Goal: Use online tool/utility: Use online tool/utility

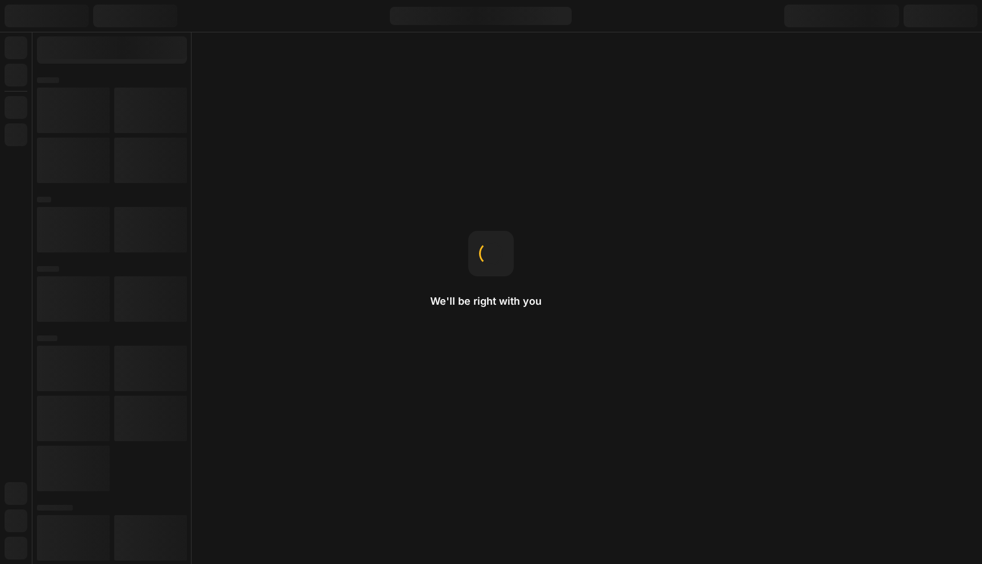
click at [548, 134] on div "We'll be right with you [PERSON_NAME] creates space outside an element’s border…" at bounding box center [491, 282] width 982 height 564
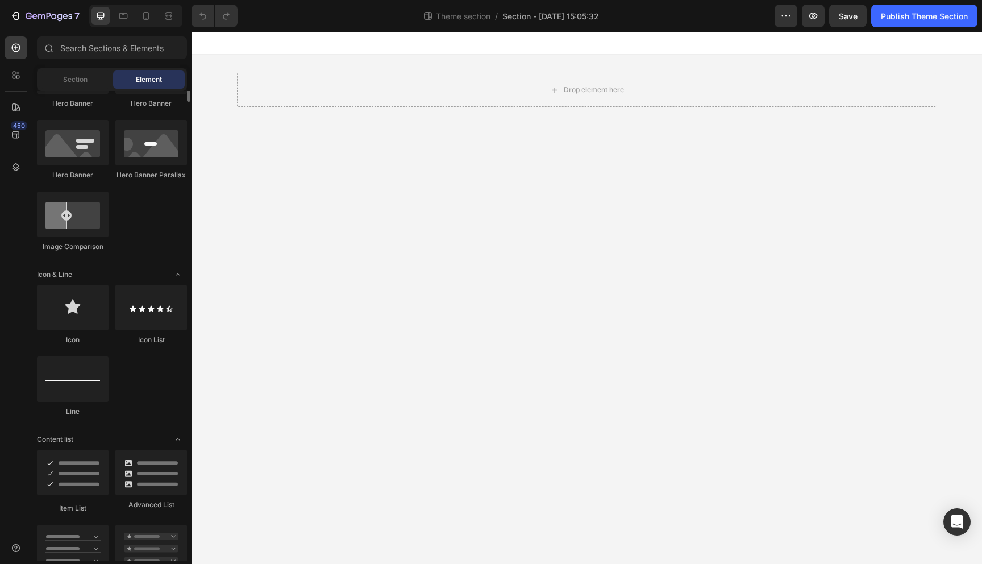
scroll to position [211, 0]
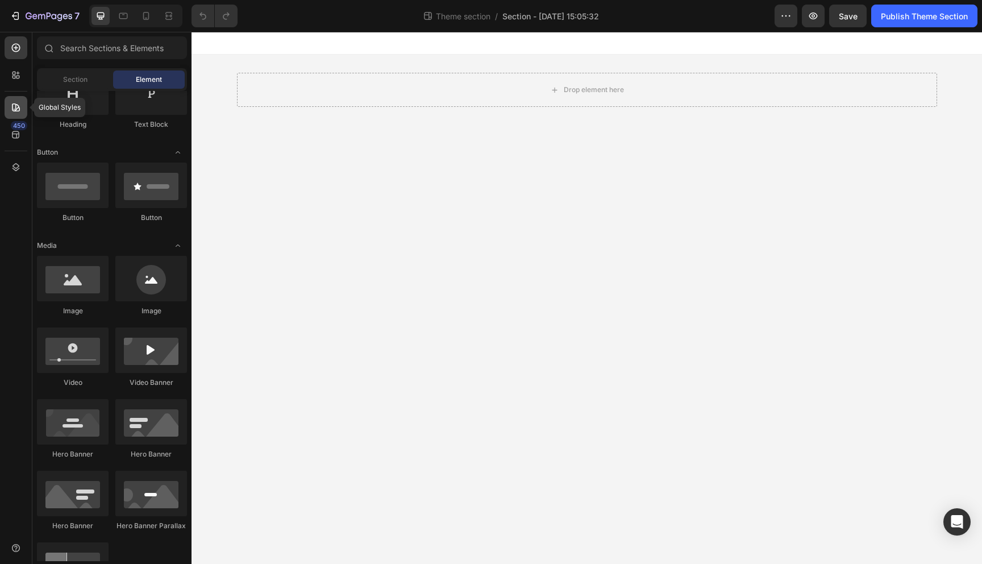
click at [15, 106] on icon at bounding box center [16, 107] width 8 height 8
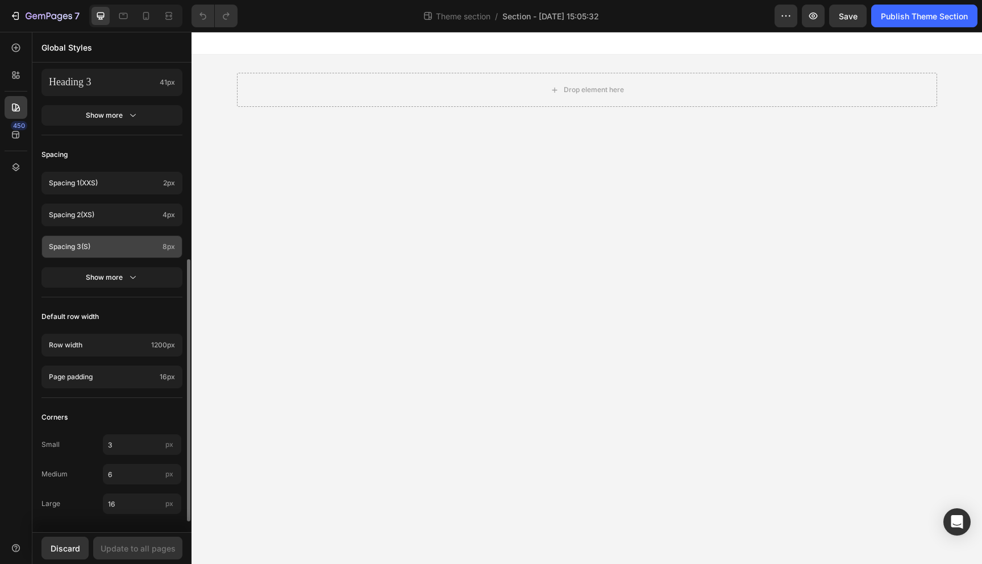
scroll to position [0, 0]
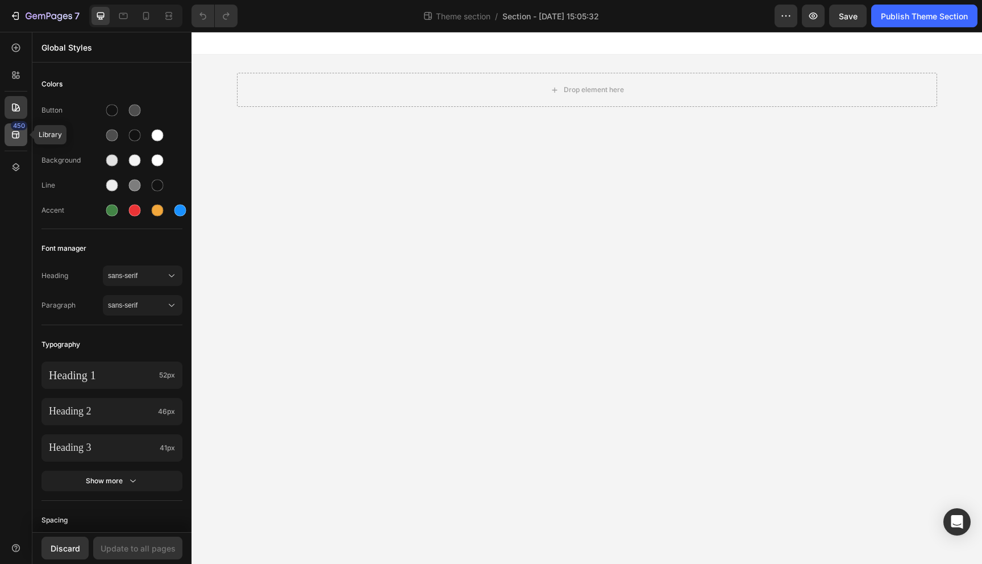
click at [16, 138] on icon at bounding box center [15, 134] width 7 height 7
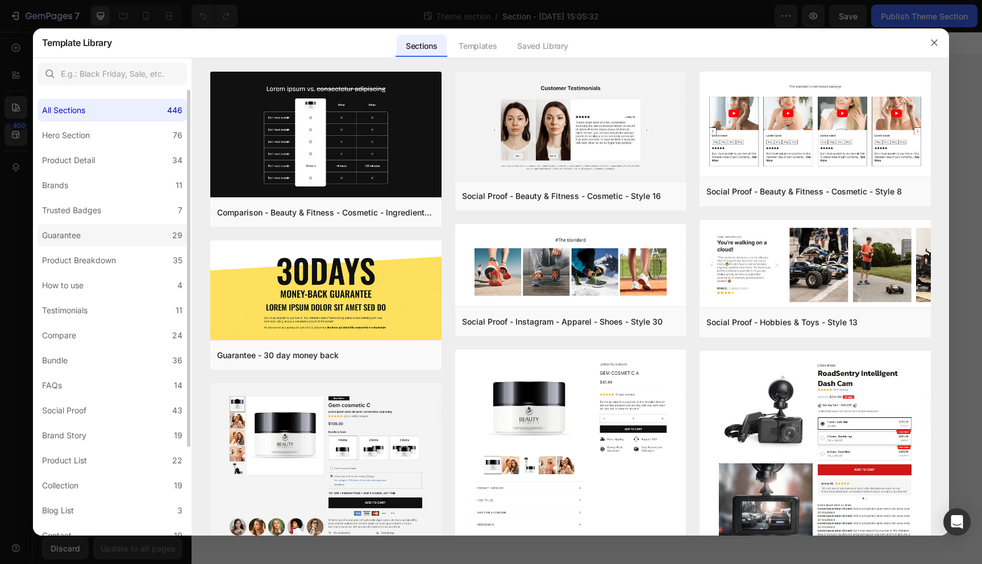
click at [65, 234] on div "Guarantee" at bounding box center [61, 235] width 39 height 14
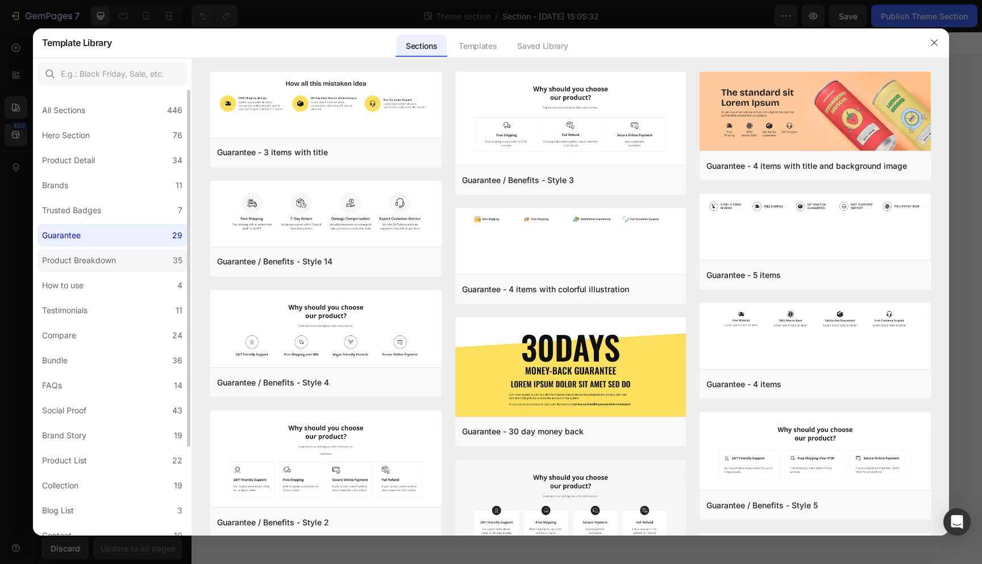
click at [67, 257] on div "Product Breakdown" at bounding box center [79, 260] width 74 height 14
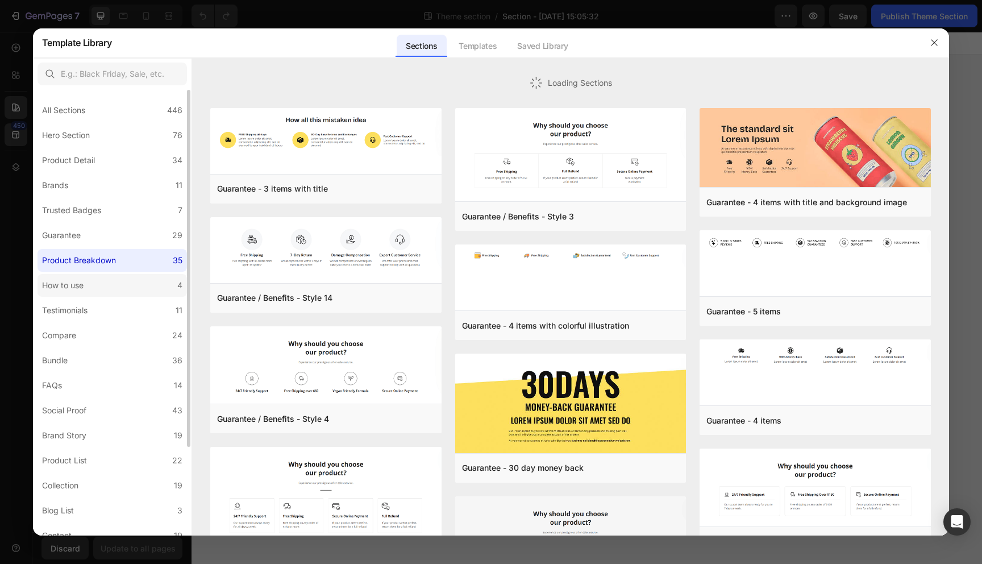
click at [68, 278] on div "How to use" at bounding box center [62, 285] width 41 height 14
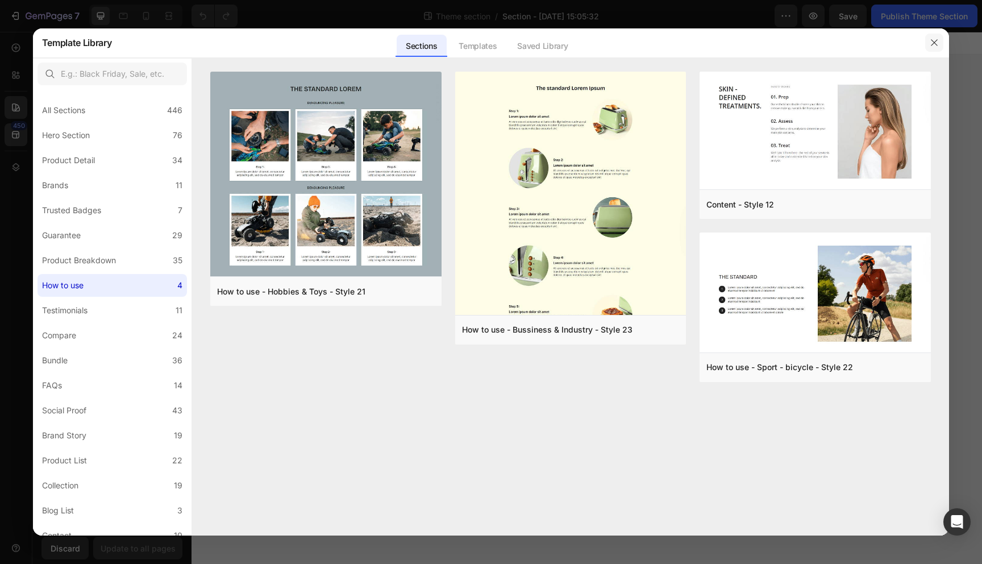
click at [931, 44] on icon "button" at bounding box center [934, 42] width 9 height 9
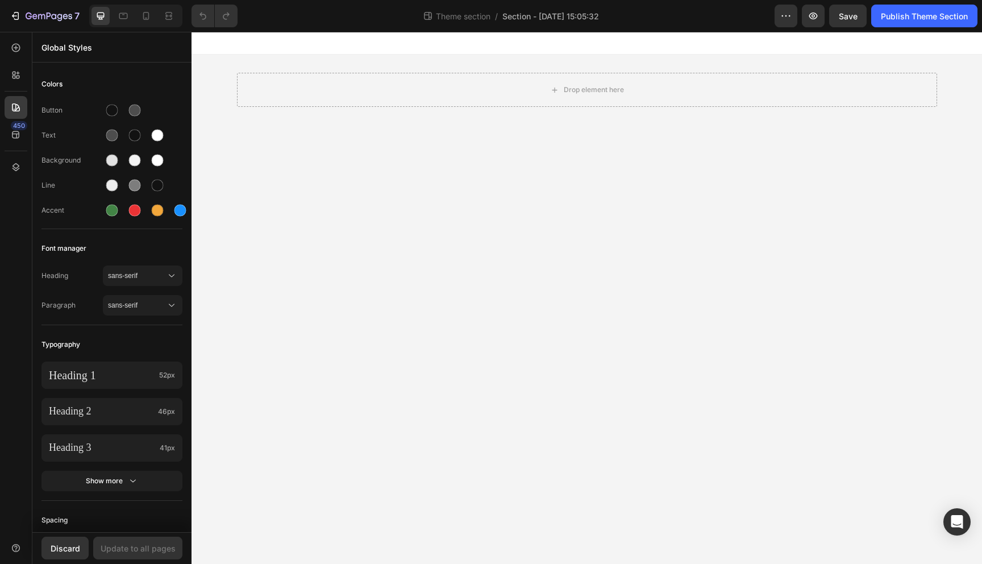
click at [226, 184] on body "Drop element here Root Drag & drop element from sidebar or Explore Library Add …" at bounding box center [586, 298] width 790 height 532
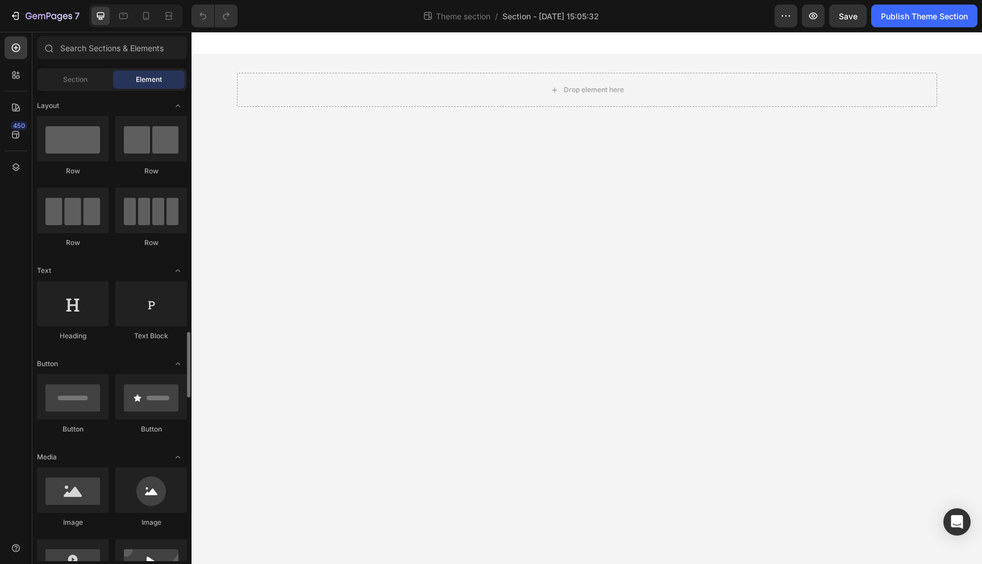
scroll to position [211, 0]
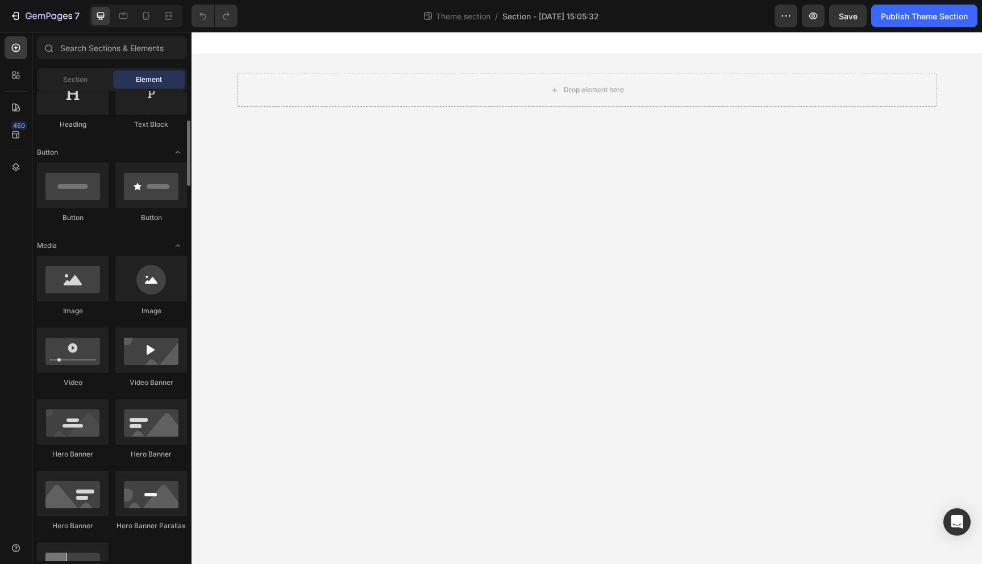
click at [220, 74] on div "Drop element here Root" at bounding box center [586, 90] width 790 height 70
